Goal: Task Accomplishment & Management: Manage account settings

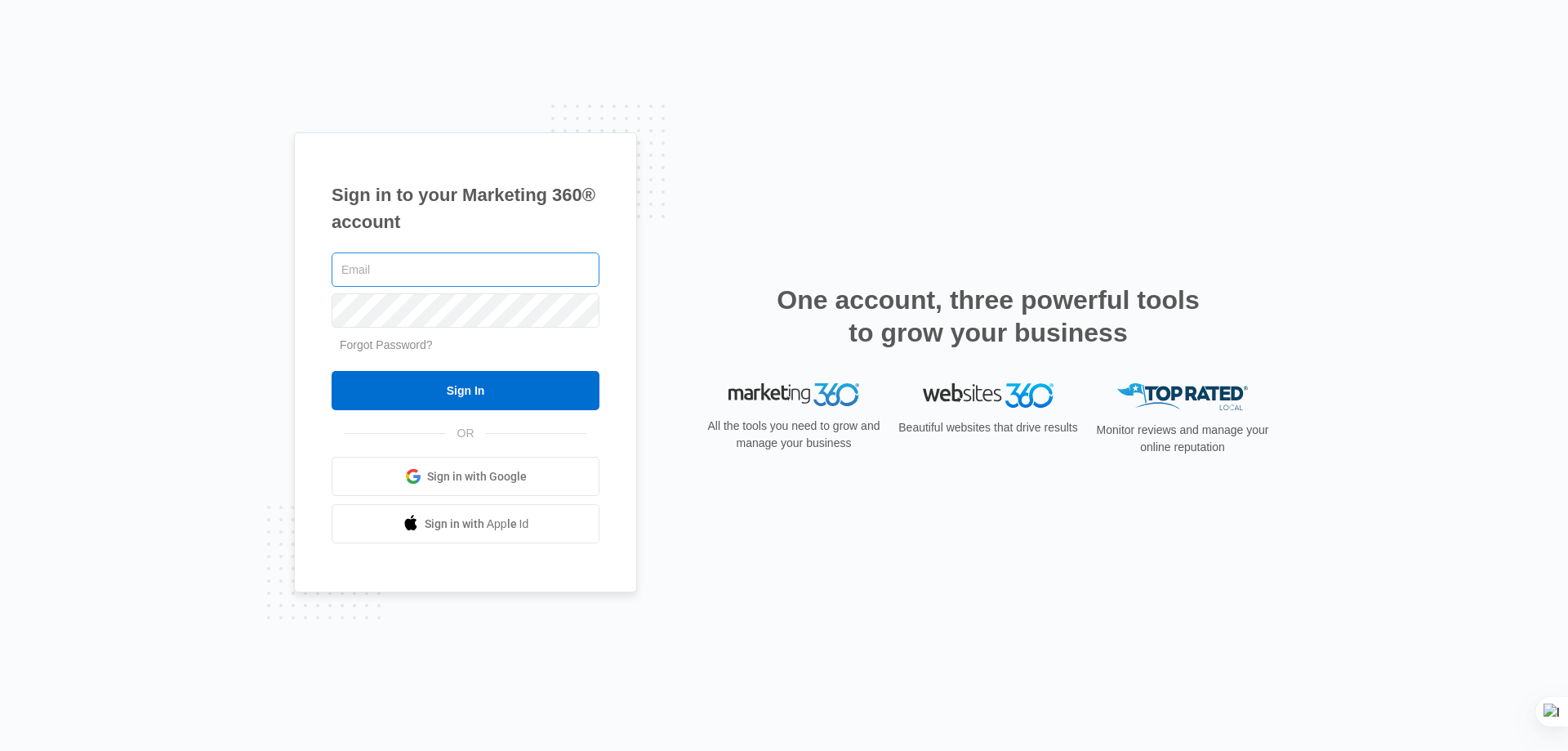
click at [522, 267] on input "text" at bounding box center [465, 270] width 268 height 35
click at [459, 470] on span "Sign in with Google" at bounding box center [477, 476] width 100 height 17
